Goal: Use online tool/utility: Utilize a website feature to perform a specific function

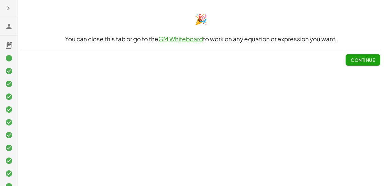
click at [83, 4] on div at bounding box center [201, 4] width 366 height 8
click at [198, 41] on link "GM Whiteboard" at bounding box center [180, 38] width 44 height 7
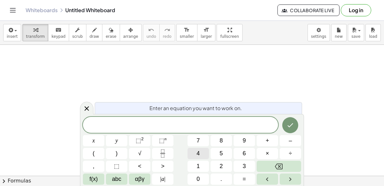
click at [191, 148] on button "4" at bounding box center [197, 153] width 21 height 11
click at [266, 152] on span "×" at bounding box center [267, 153] width 4 height 9
click at [146, 138] on button "⬚ 2" at bounding box center [139, 140] width 21 height 11
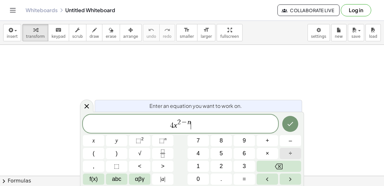
click at [286, 157] on button "÷" at bounding box center [289, 153] width 21 height 11
click at [166, 137] on sup "n" at bounding box center [165, 138] width 2 height 5
click at [288, 128] on button "Done" at bounding box center [290, 124] width 16 height 16
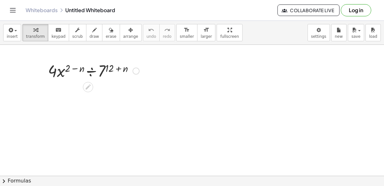
click at [90, 73] on div at bounding box center [94, 70] width 98 height 22
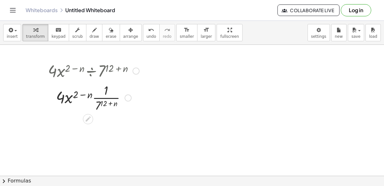
click at [81, 94] on div at bounding box center [94, 97] width 98 height 32
click at [71, 97] on div at bounding box center [94, 97] width 98 height 32
click at [67, 98] on div at bounding box center [94, 97] width 98 height 32
click at [76, 95] on div at bounding box center [94, 97] width 98 height 32
click at [100, 98] on div at bounding box center [94, 97] width 98 height 32
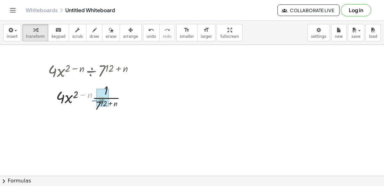
drag, startPoint x: 80, startPoint y: 95, endPoint x: 94, endPoint y: 101, distance: 16.0
click at [94, 101] on div at bounding box center [94, 97] width 98 height 32
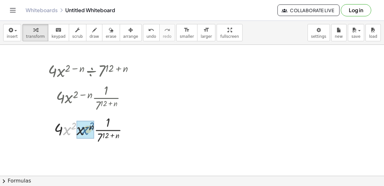
drag, startPoint x: 69, startPoint y: 128, endPoint x: 86, endPoint y: 128, distance: 16.9
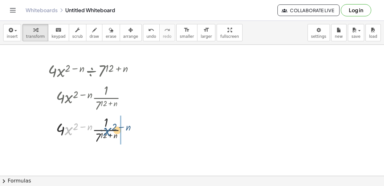
drag, startPoint x: 73, startPoint y: 130, endPoint x: 111, endPoint y: 131, distance: 37.7
click at [111, 131] on div at bounding box center [94, 129] width 98 height 32
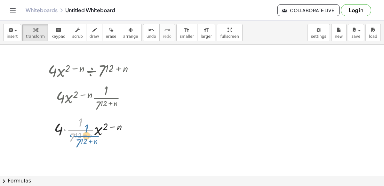
drag, startPoint x: 63, startPoint y: 129, endPoint x: 68, endPoint y: 134, distance: 6.8
click at [68, 134] on div at bounding box center [94, 129] width 98 height 32
drag, startPoint x: 56, startPoint y: 128, endPoint x: 67, endPoint y: 129, distance: 11.6
click at [67, 129] on div at bounding box center [94, 129] width 98 height 32
drag, startPoint x: 80, startPoint y: 124, endPoint x: 84, endPoint y: 125, distance: 4.8
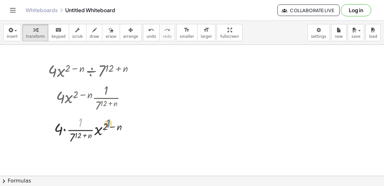
click at [84, 125] on div at bounding box center [94, 129] width 98 height 32
click at [89, 151] on icon at bounding box center [88, 150] width 7 height 7
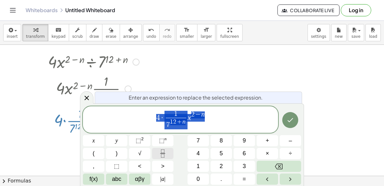
scroll to position [10, 0]
click at [233, 126] on span "4 · 1 7 1 2 + n ​ x 2 − n" at bounding box center [180, 120] width 195 height 20
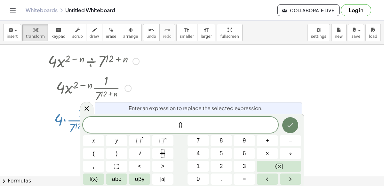
click at [290, 129] on icon "Done" at bounding box center [290, 125] width 8 height 8
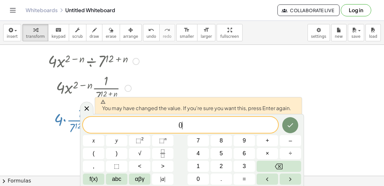
click at [237, 131] on div "0 ​" at bounding box center [180, 125] width 195 height 16
click at [294, 126] on icon "Done" at bounding box center [290, 125] width 8 height 8
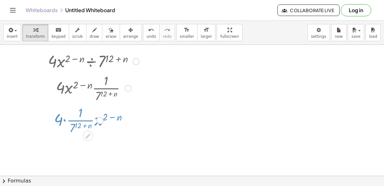
scroll to position [7, 0]
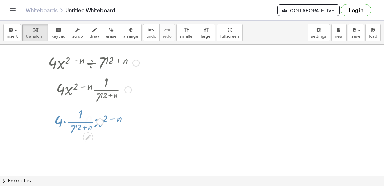
click at [294, 126] on div at bounding box center [192, 189] width 384 height 304
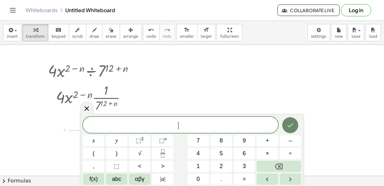
scroll to position [0, 0]
click at [292, 125] on icon "Done" at bounding box center [290, 125] width 8 height 8
